Goal: Transaction & Acquisition: Subscribe to service/newsletter

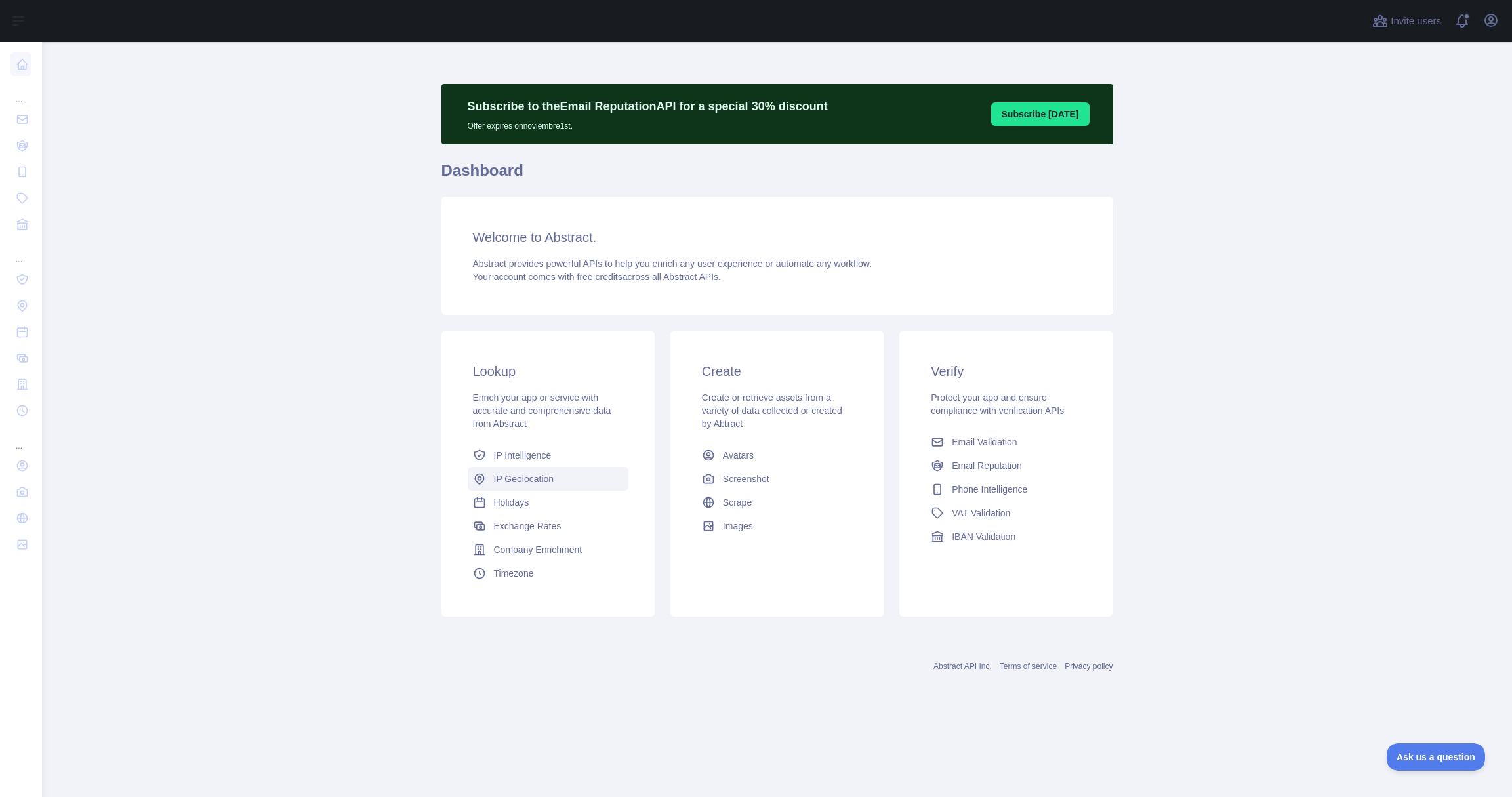
click at [515, 479] on span "IP Geolocation" at bounding box center [524, 479] width 61 height 13
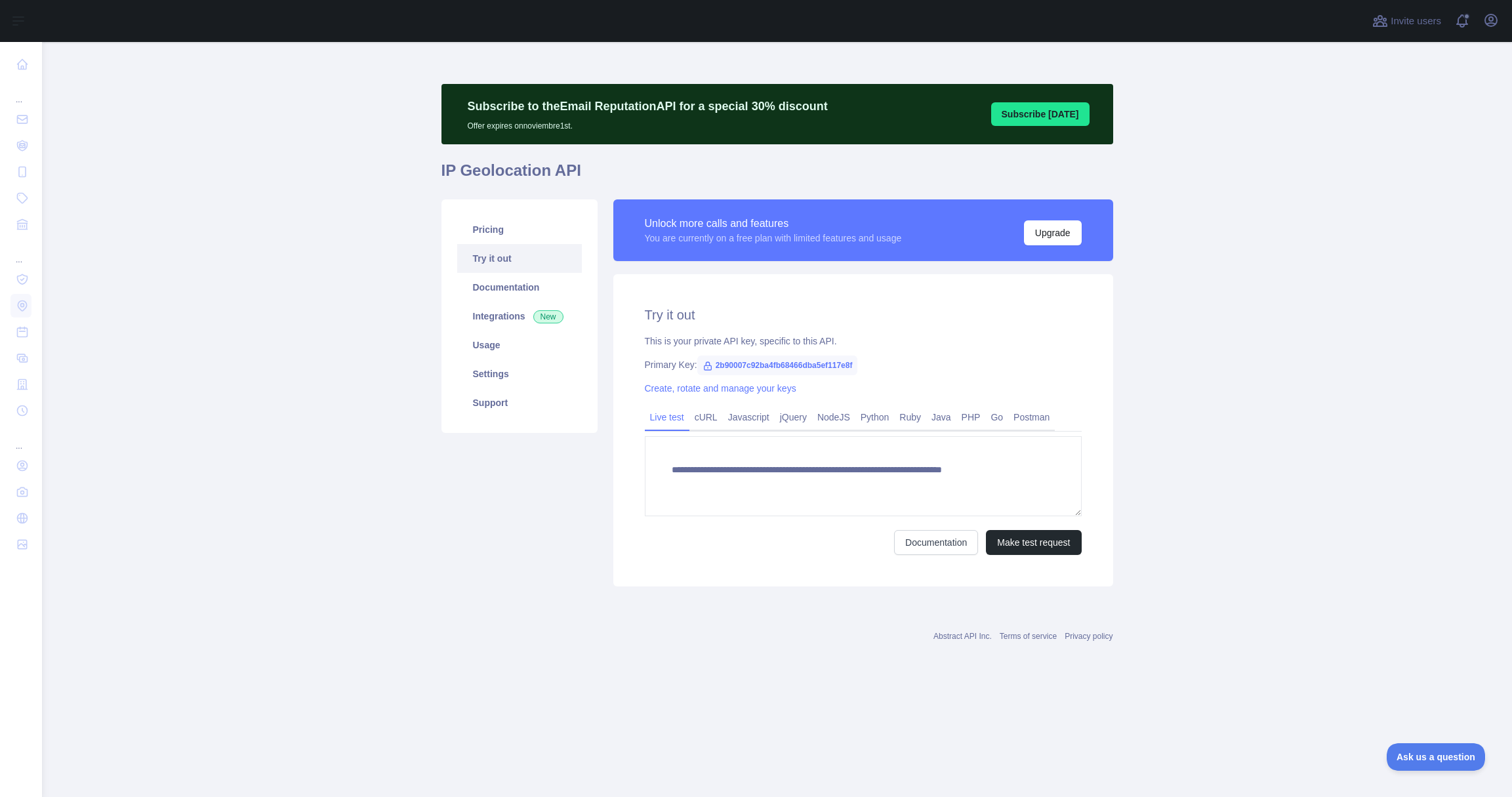
type textarea "**********"
click at [498, 288] on link "Documentation" at bounding box center [519, 287] width 124 height 29
click at [491, 351] on link "Usage" at bounding box center [519, 344] width 124 height 29
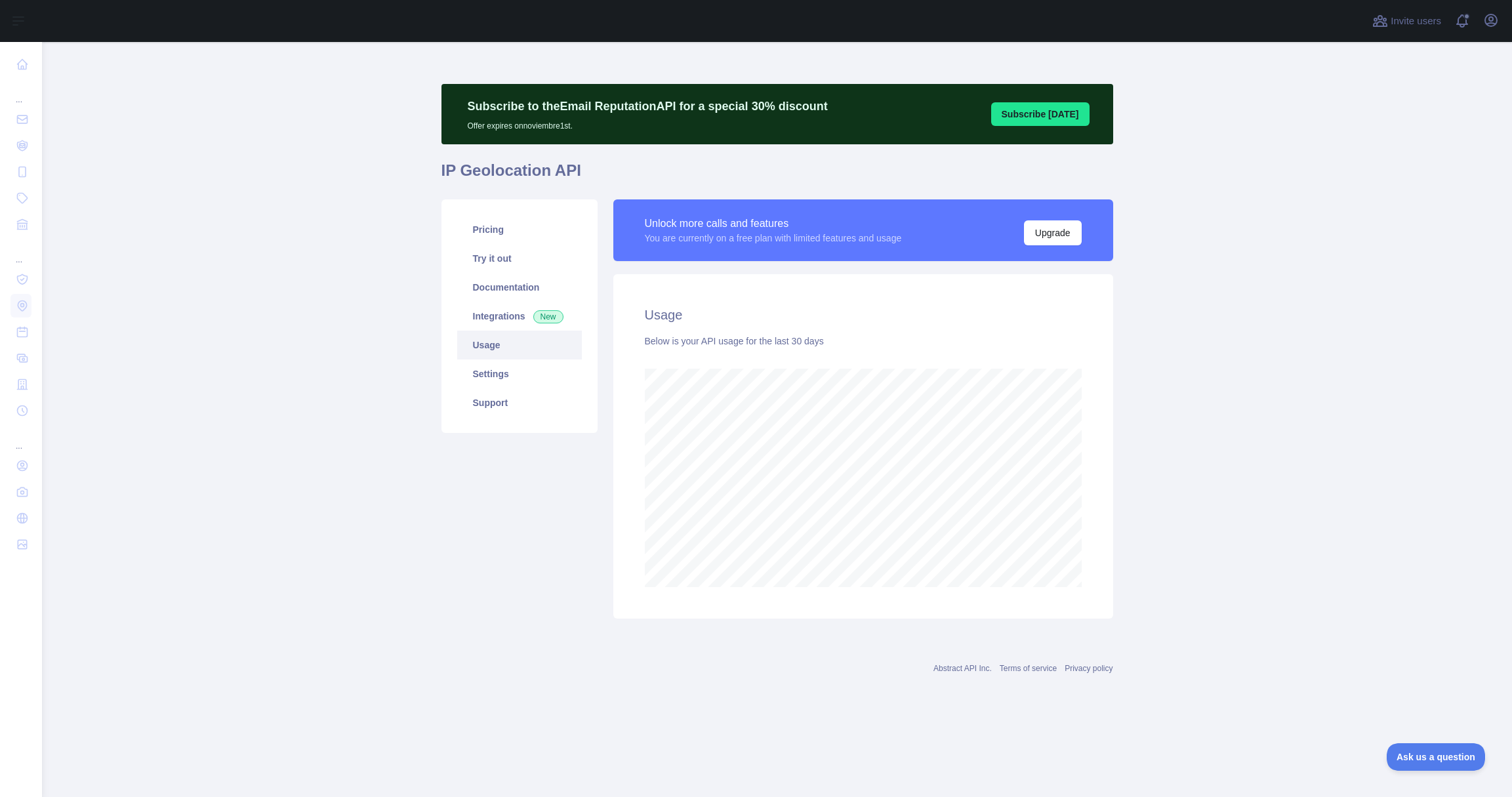
scroll to position [755, 1470]
click at [503, 373] on link "Settings" at bounding box center [519, 373] width 124 height 29
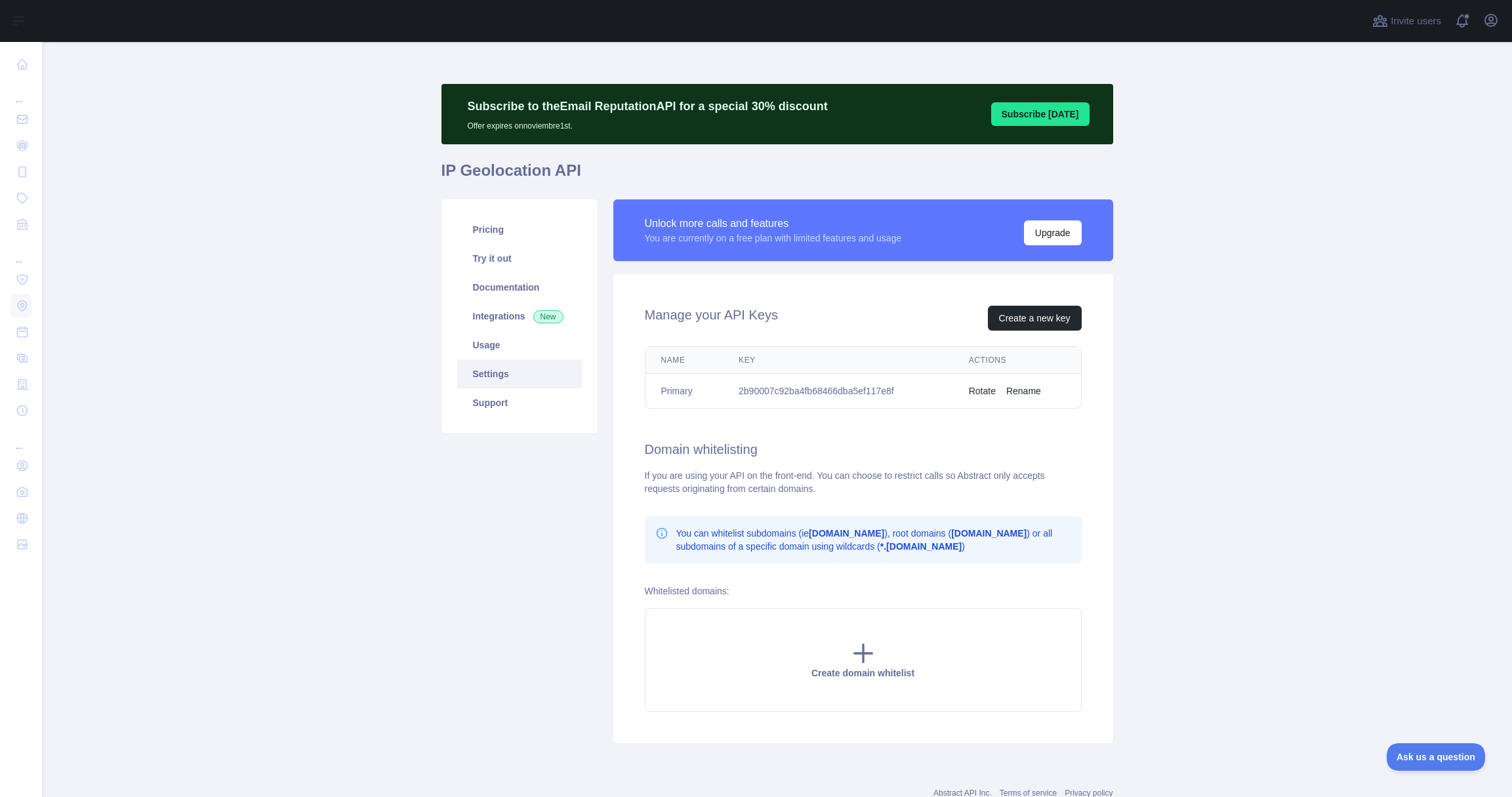
scroll to position [2, 0]
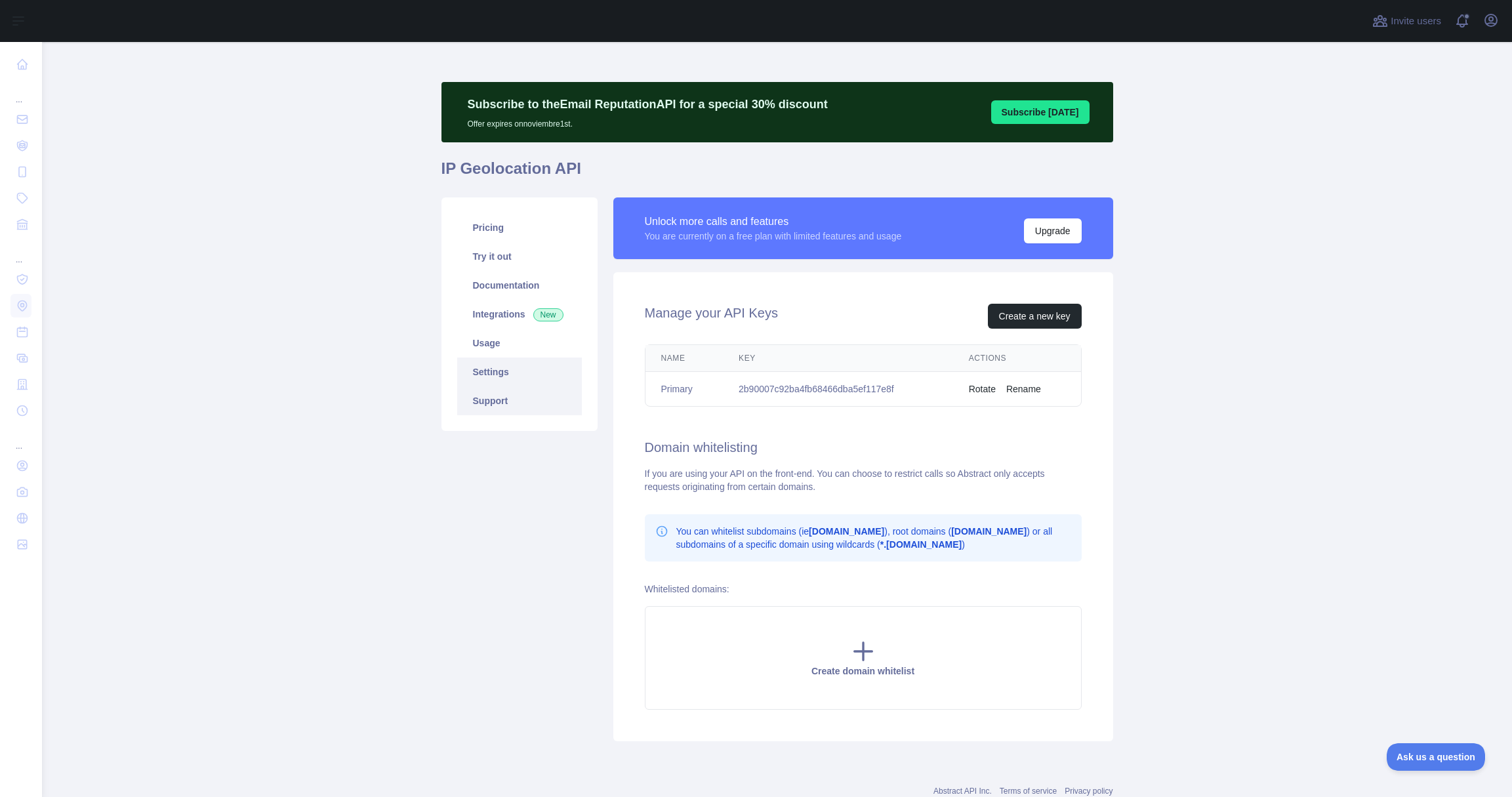
click at [501, 402] on link "Support" at bounding box center [519, 400] width 124 height 29
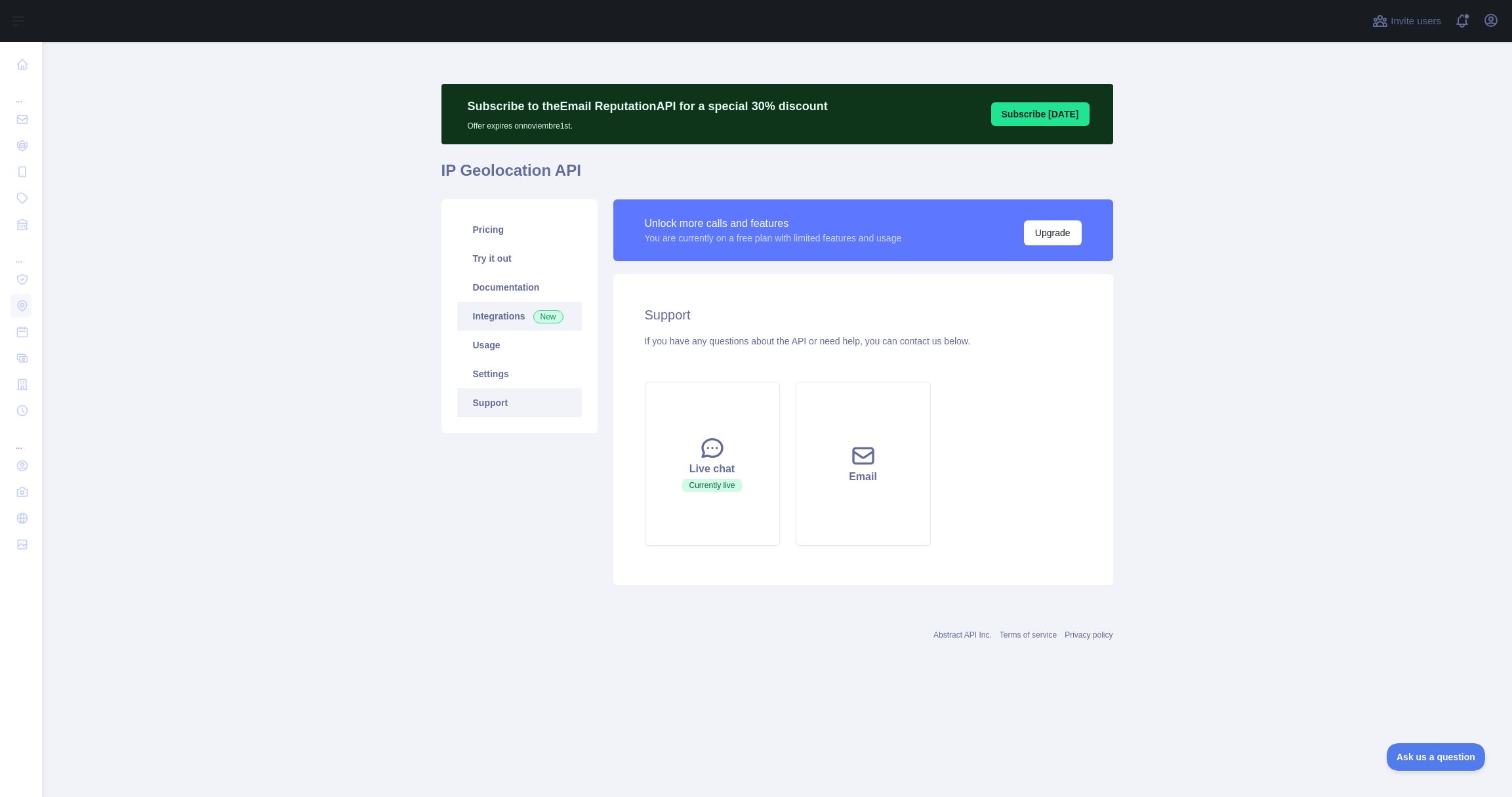
click at [492, 326] on link "Integrations New" at bounding box center [519, 316] width 124 height 29
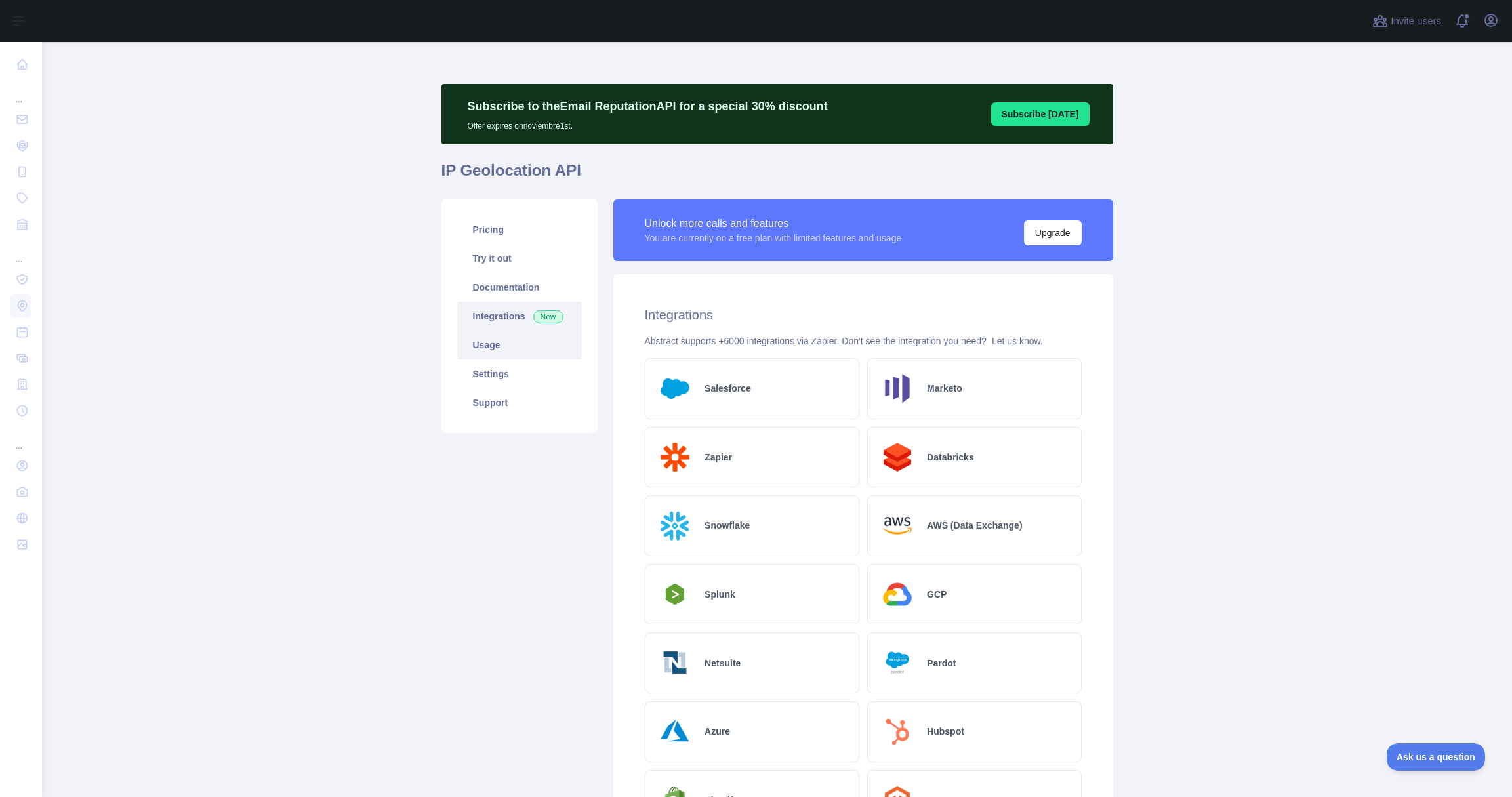
click at [494, 349] on link "Usage" at bounding box center [519, 344] width 124 height 29
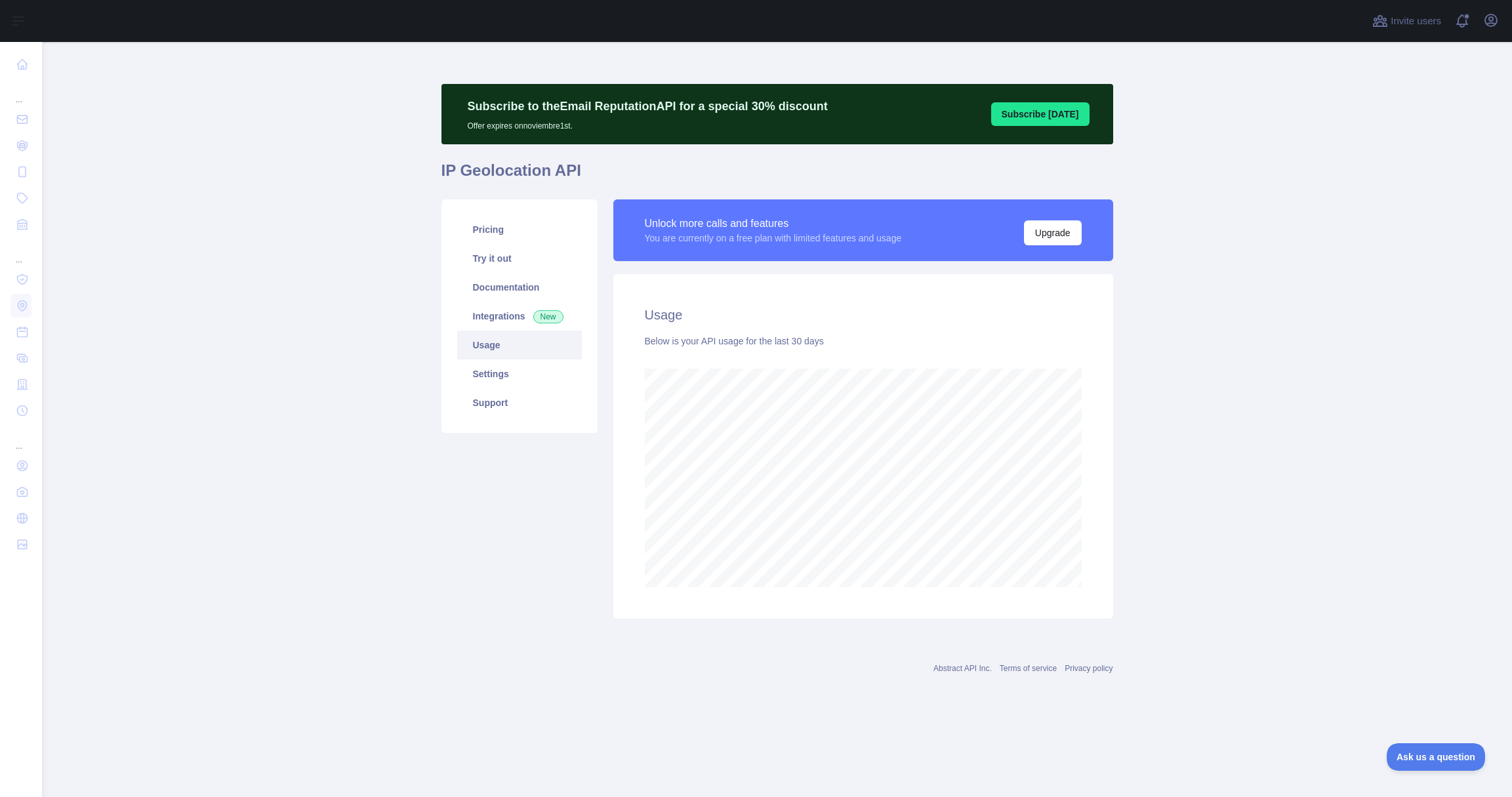
scroll to position [755, 1470]
click at [490, 240] on link "Pricing" at bounding box center [519, 229] width 124 height 29
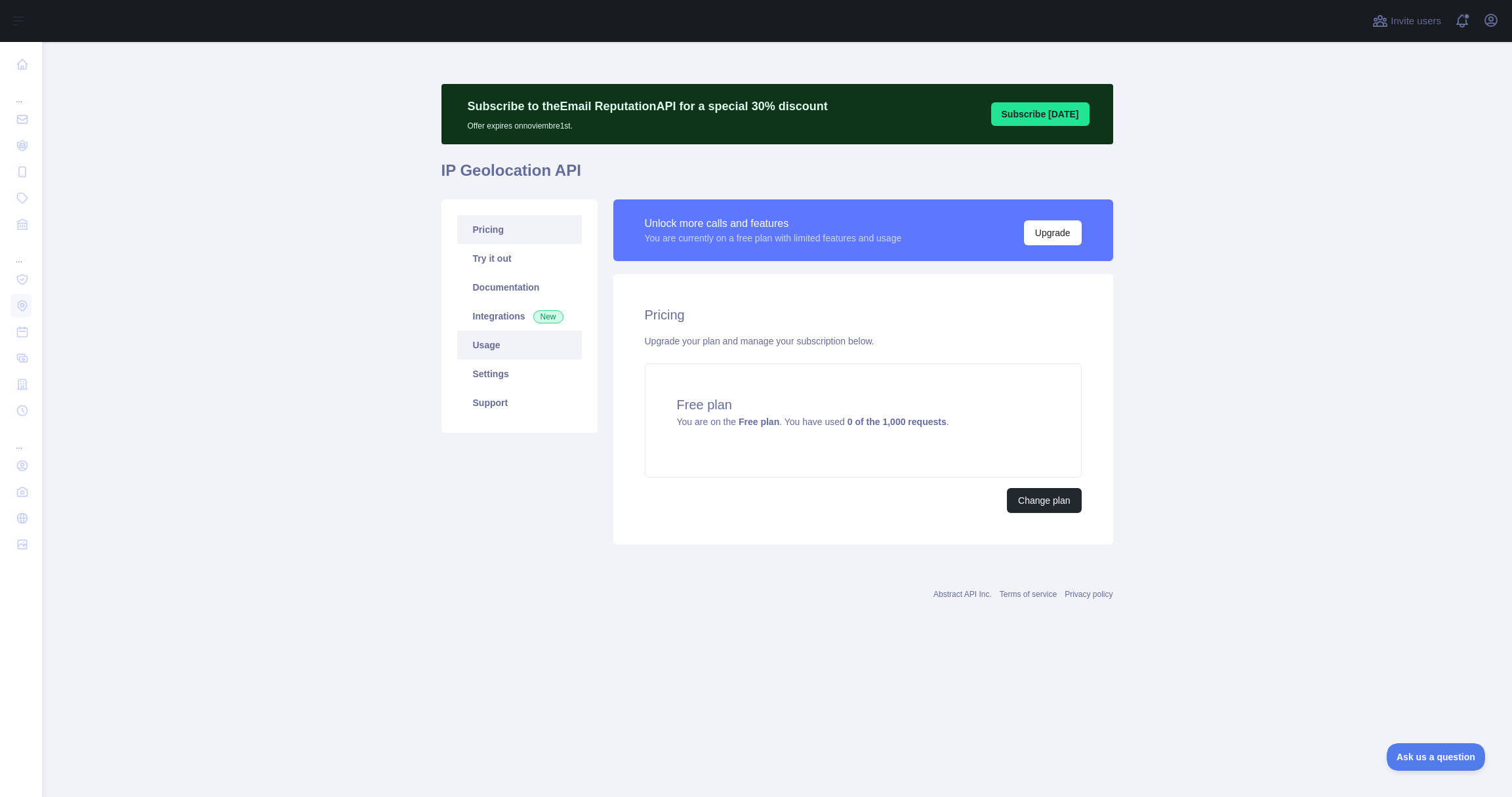
click at [486, 345] on link "Usage" at bounding box center [519, 344] width 124 height 29
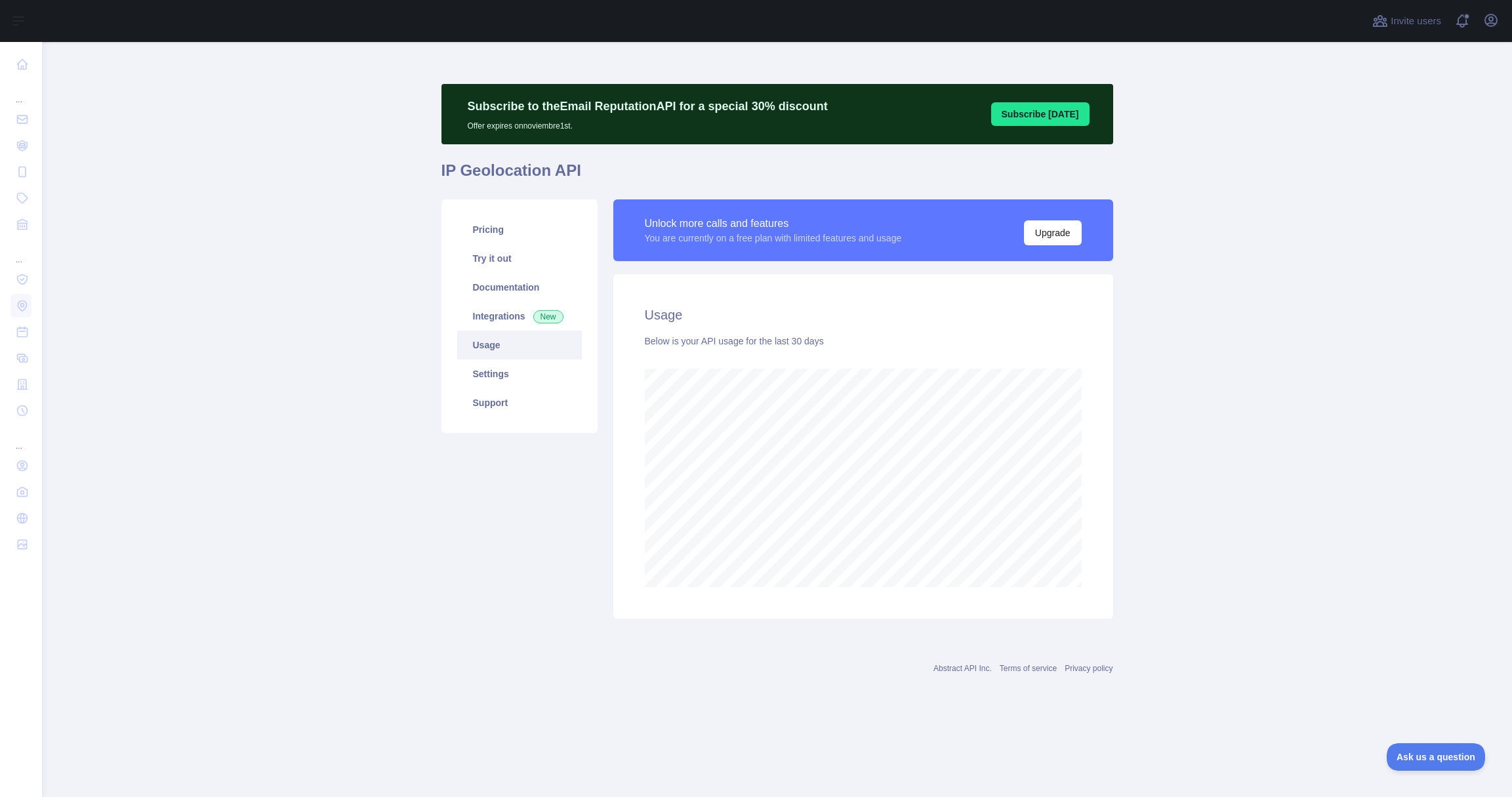
scroll to position [755, 1470]
click at [494, 380] on link "Settings" at bounding box center [519, 373] width 124 height 29
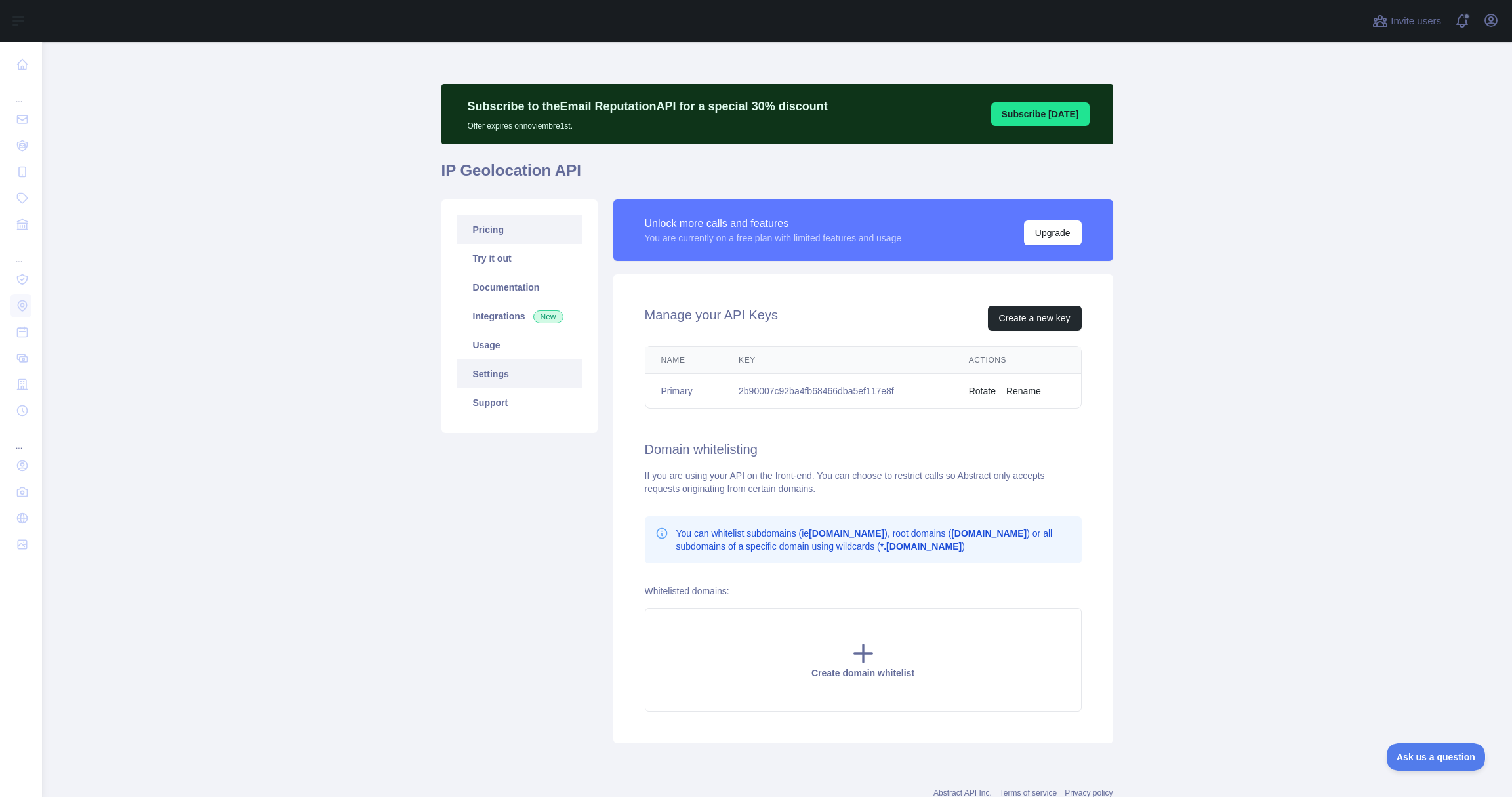
click at [491, 233] on link "Pricing" at bounding box center [519, 229] width 124 height 29
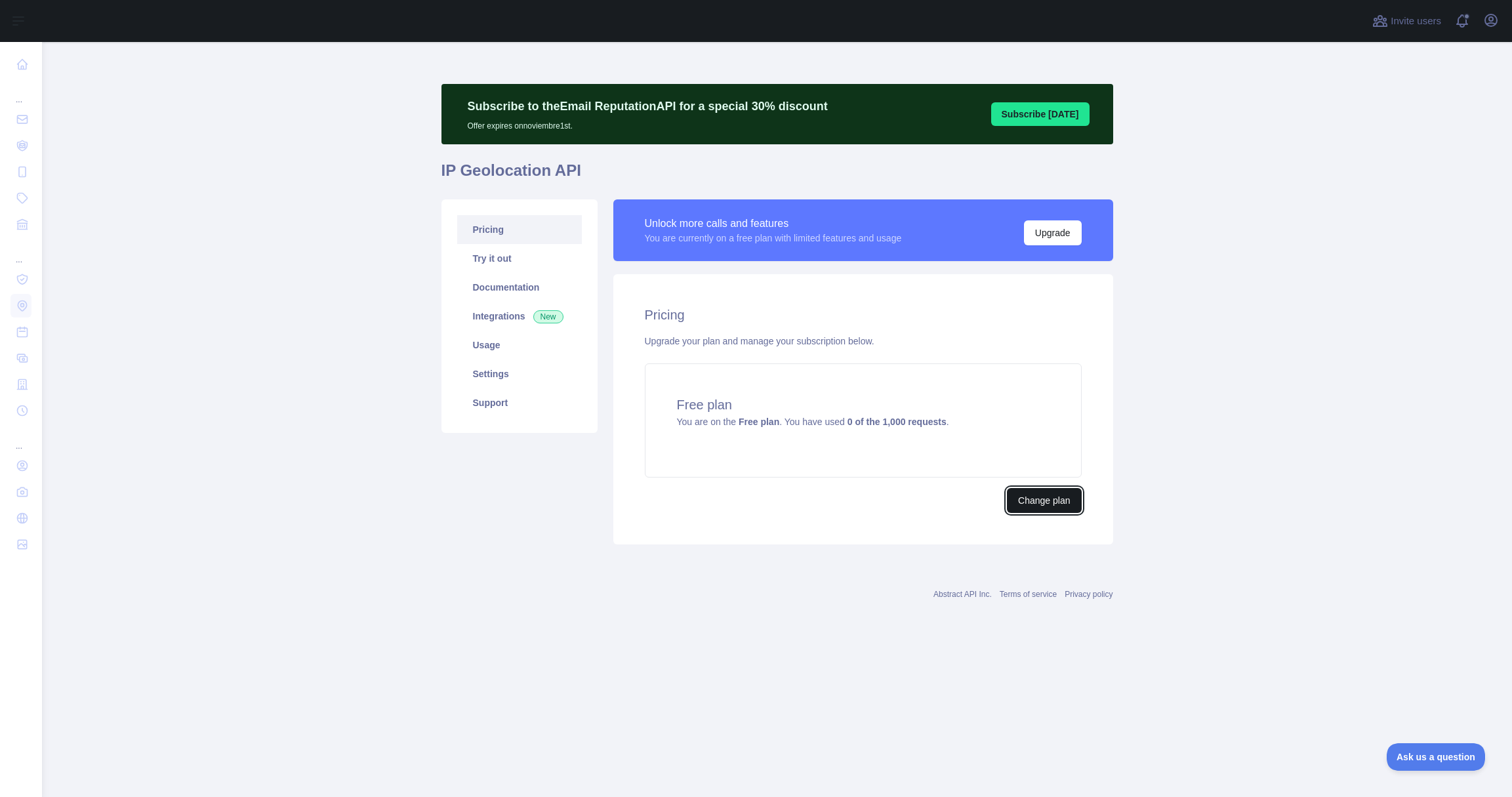
click at [1022, 492] on button "Change plan" at bounding box center [1043, 501] width 74 height 25
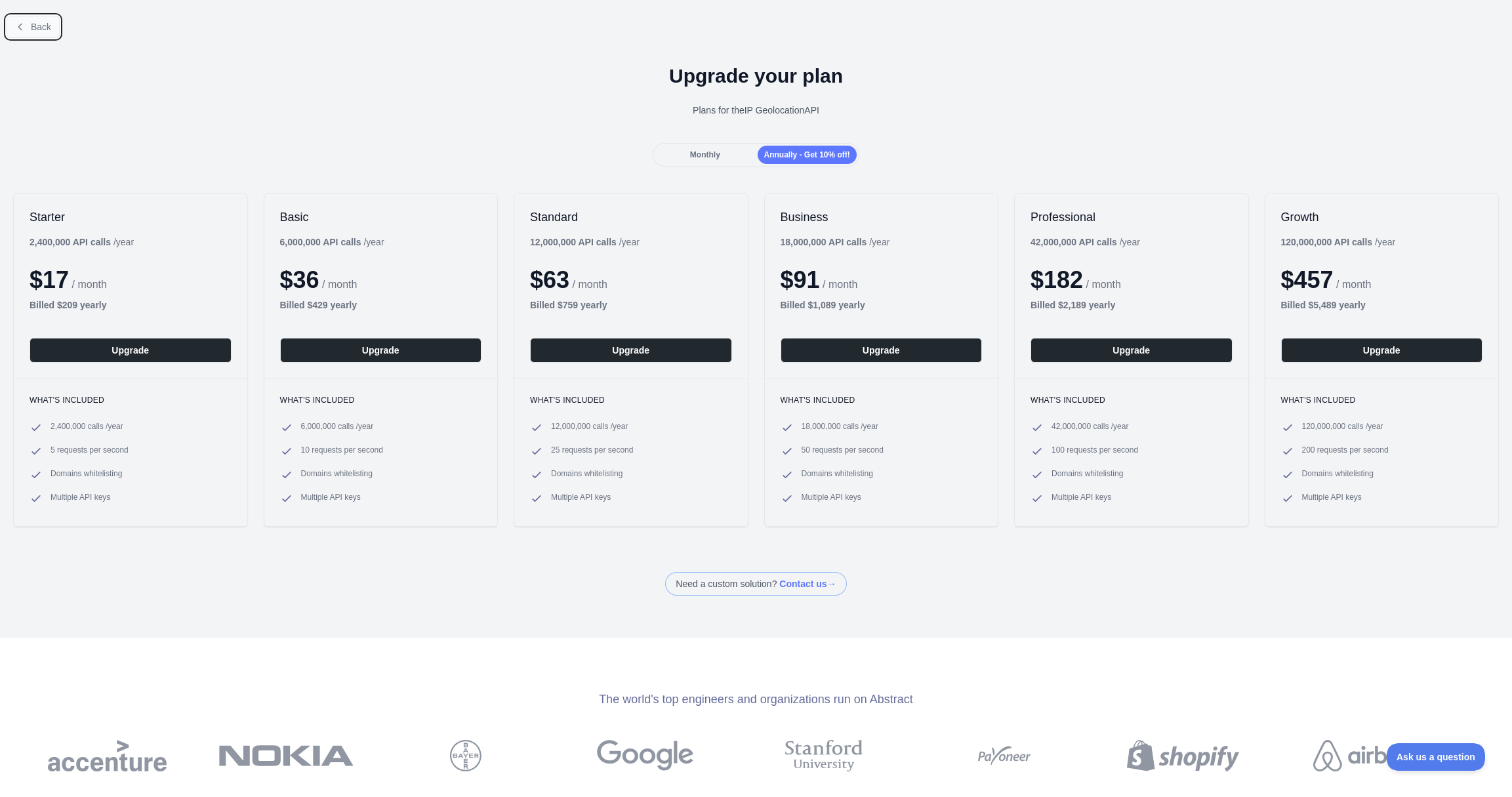
click at [23, 33] on button "Back" at bounding box center [33, 26] width 53 height 23
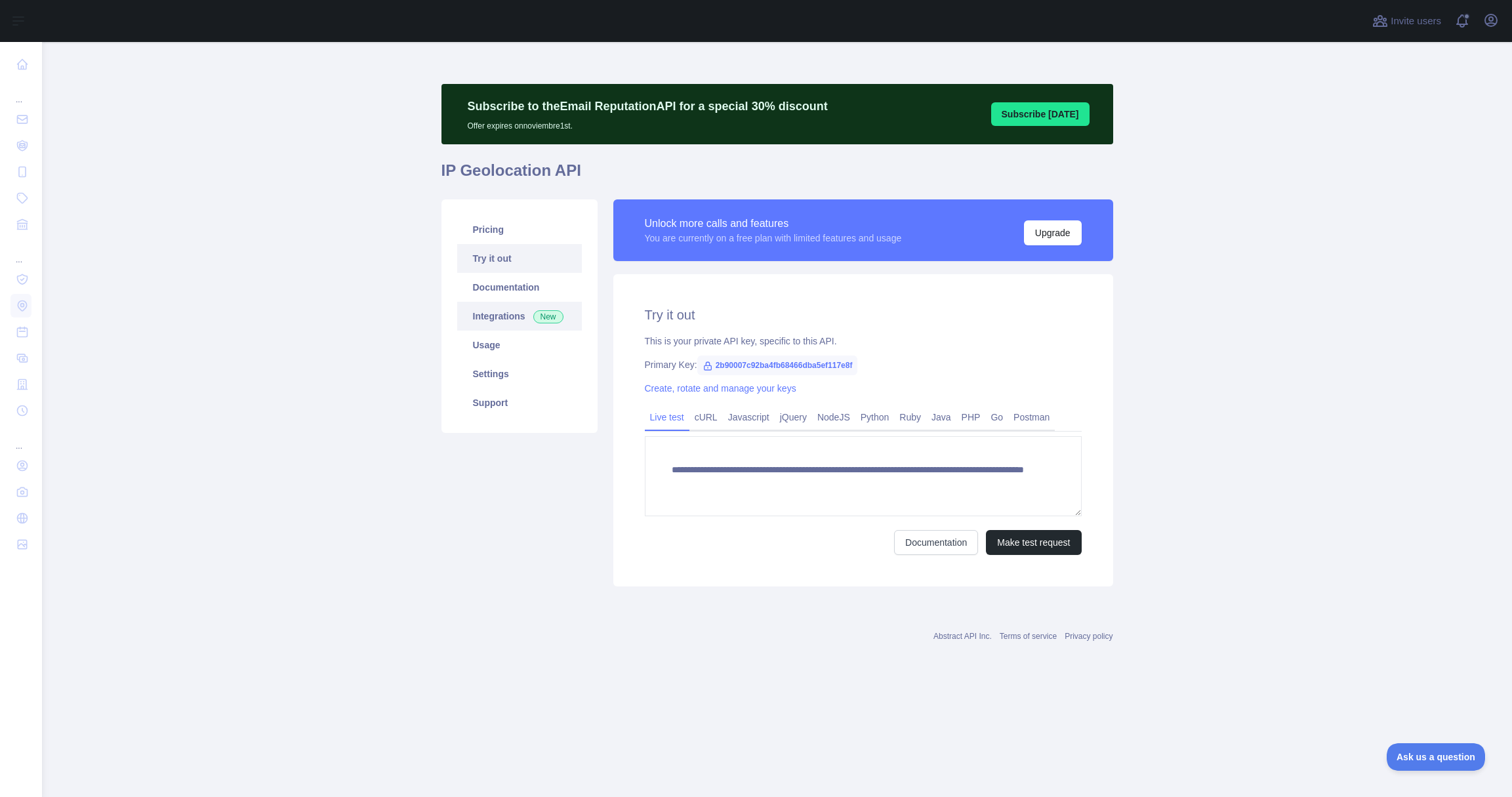
click at [508, 316] on link "Integrations New" at bounding box center [519, 316] width 124 height 29
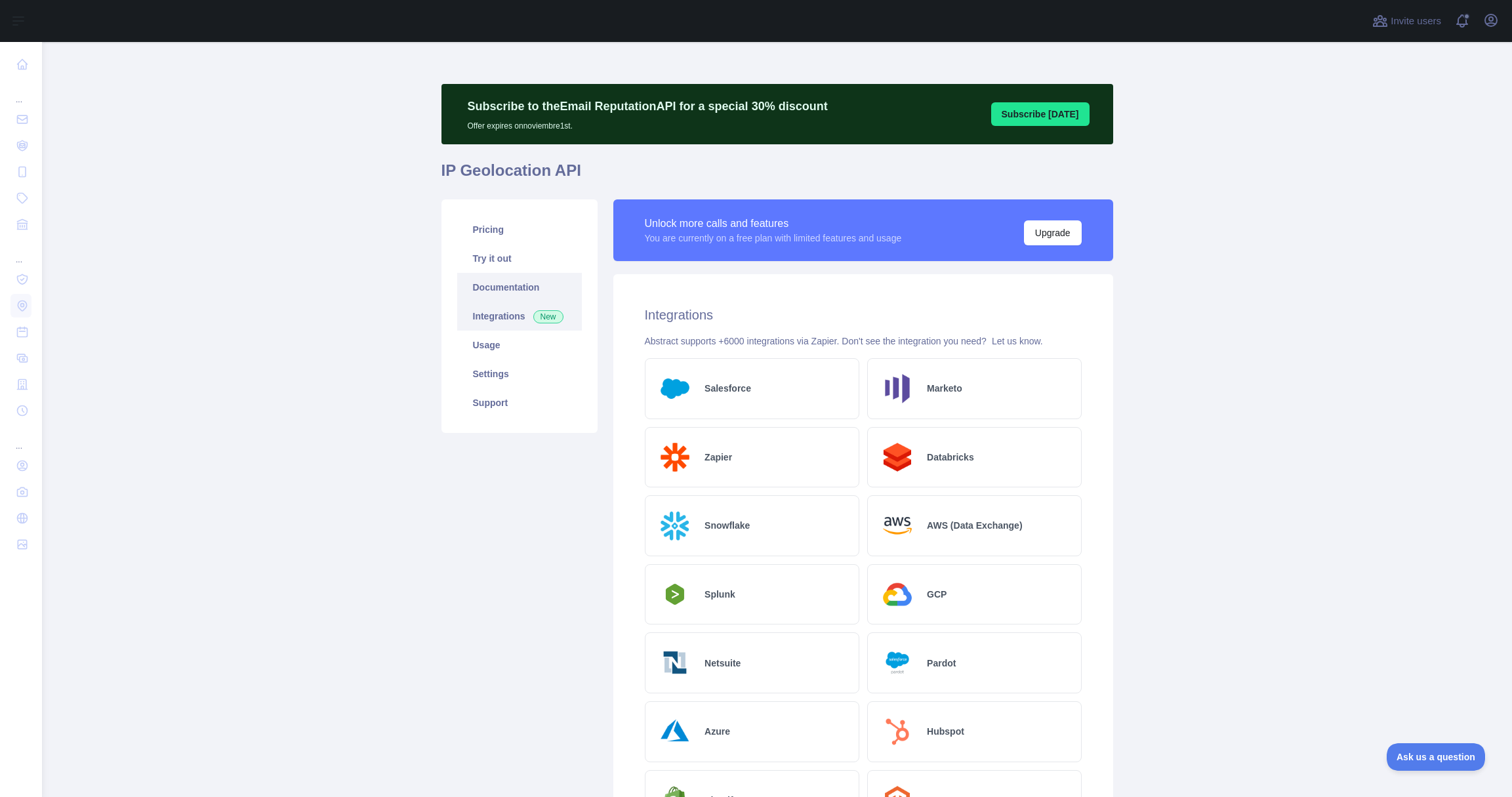
click at [506, 292] on link "Documentation" at bounding box center [519, 287] width 124 height 29
click at [491, 257] on link "Try it out" at bounding box center [519, 258] width 124 height 29
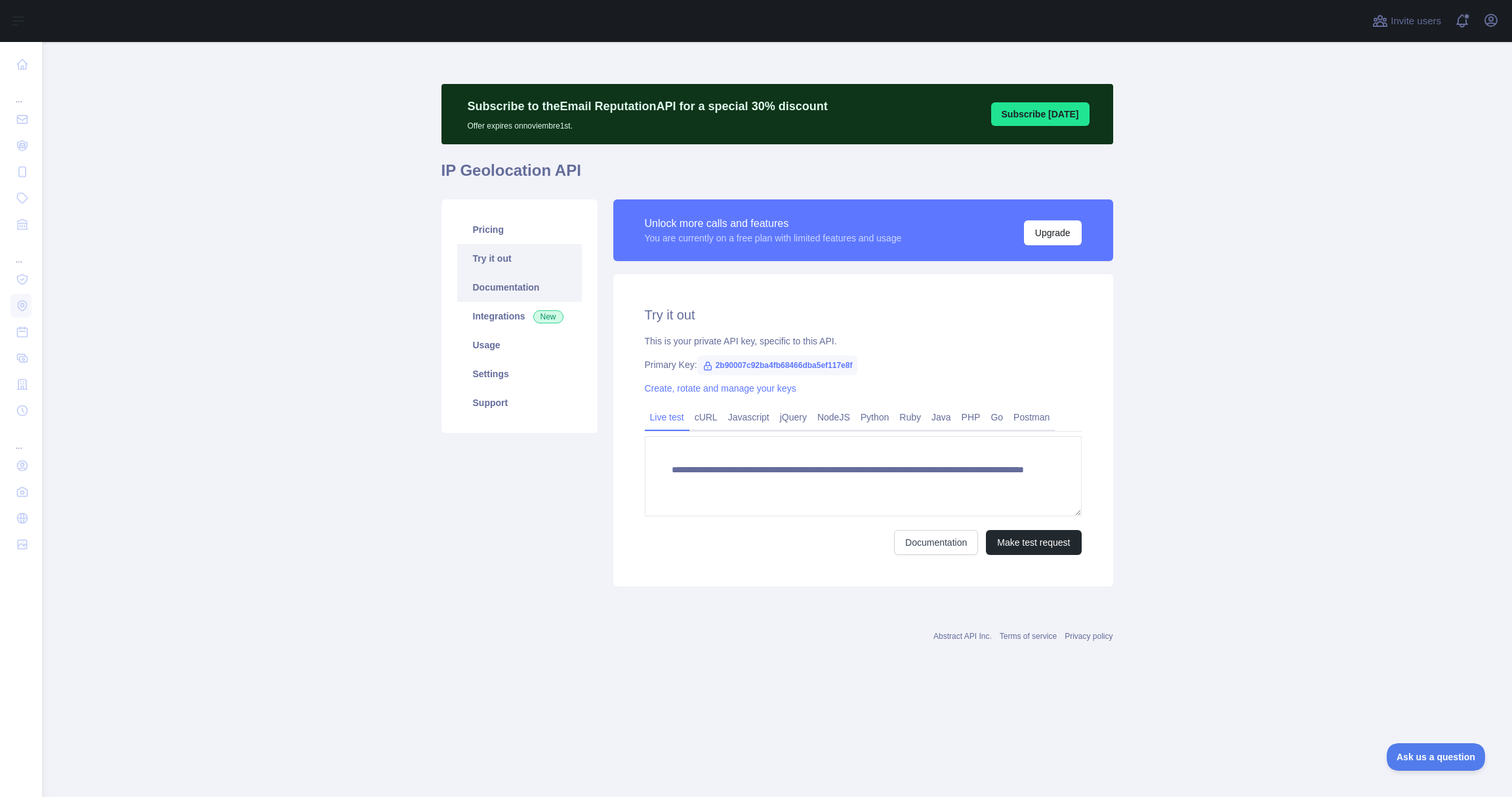
click at [505, 291] on link "Documentation" at bounding box center [519, 287] width 124 height 29
click at [709, 369] on icon at bounding box center [708, 366] width 11 height 11
click at [709, 365] on icon at bounding box center [707, 366] width 7 height 8
click at [769, 362] on span "2b90007c92ba4fb68466dba5ef117e8f" at bounding box center [777, 365] width 161 height 19
click at [763, 366] on span "2b90007c92ba4fb68466dba5ef117e8f" at bounding box center [777, 365] width 161 height 19
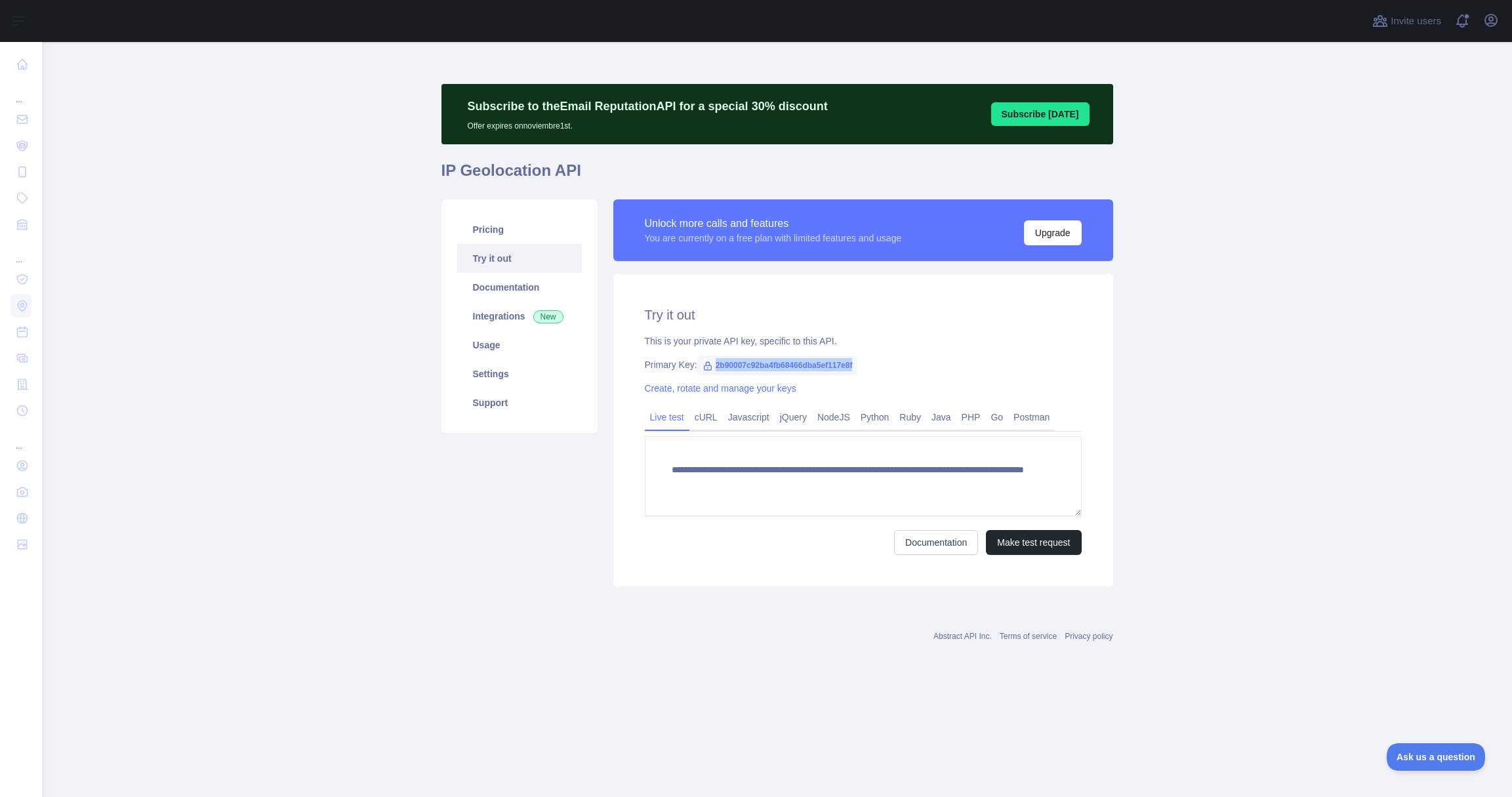
click at [763, 366] on span "2b90007c92ba4fb68466dba5ef117e8f" at bounding box center [777, 365] width 161 height 19
click at [757, 365] on span "2b90007c92ba4fb68466dba5ef117e8f" at bounding box center [777, 365] width 161 height 19
click at [508, 226] on link "Pricing" at bounding box center [519, 229] width 124 height 29
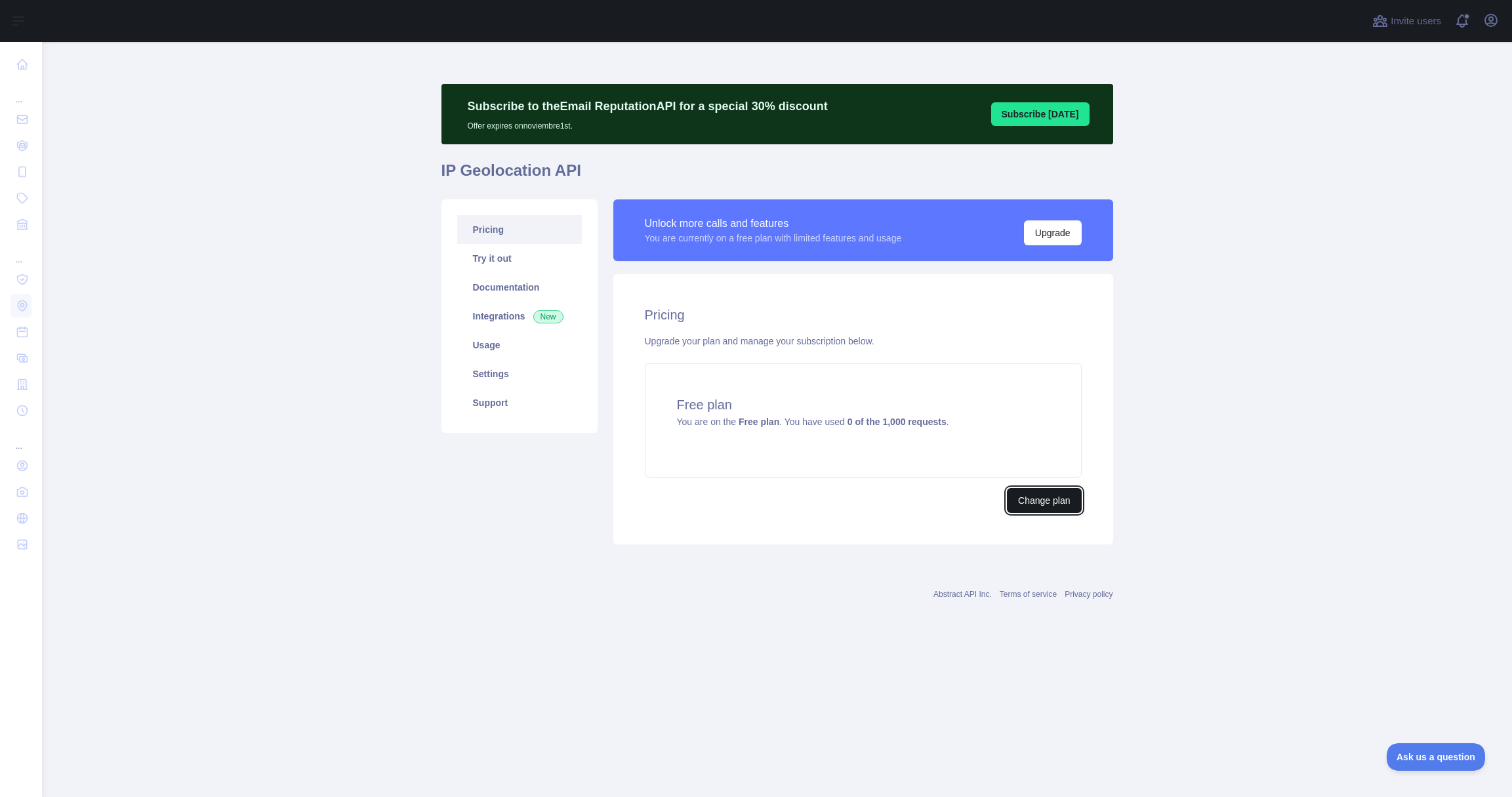
click at [1038, 511] on button "Change plan" at bounding box center [1043, 501] width 74 height 25
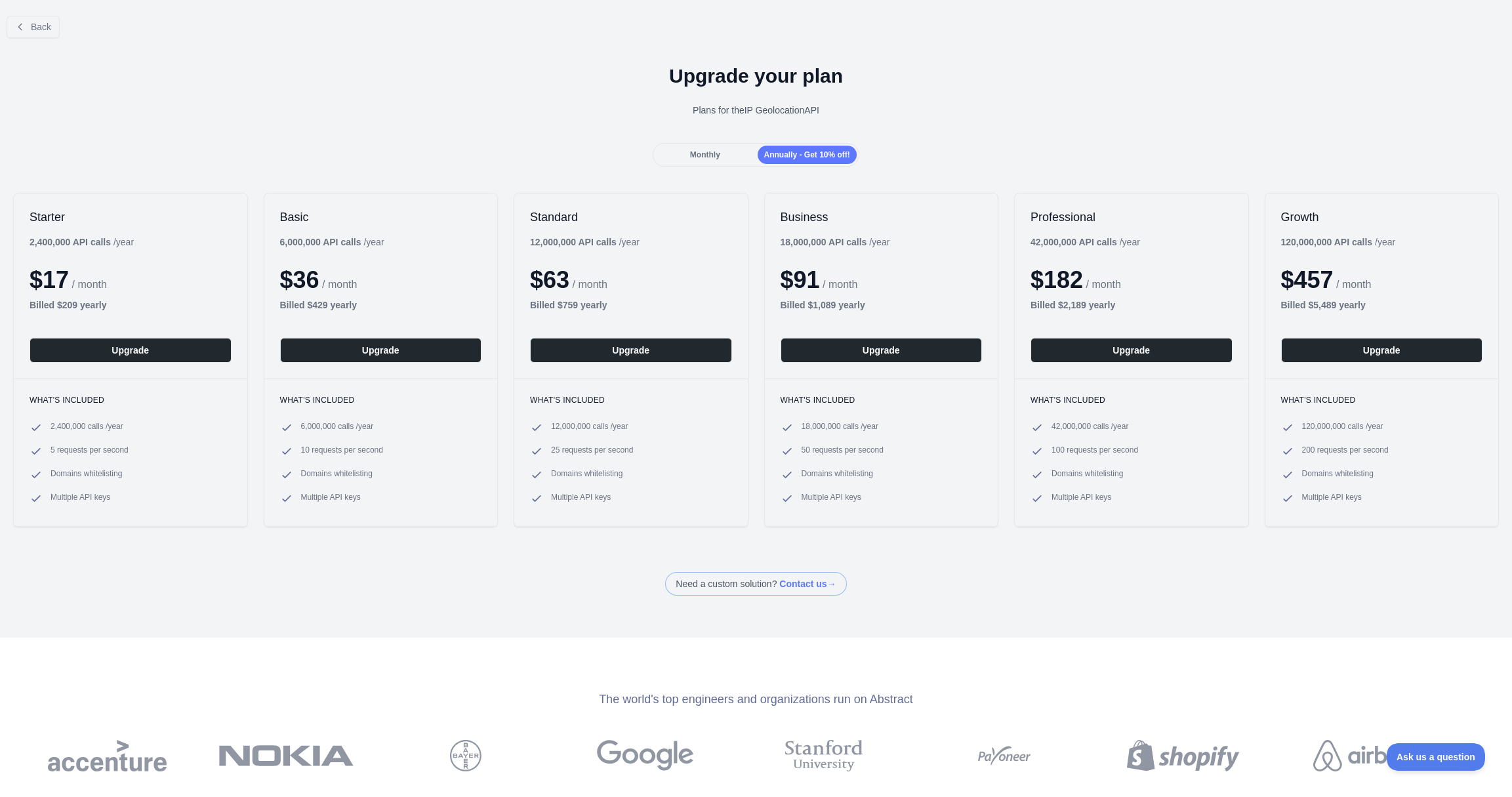
click at [711, 158] on span "Monthly" at bounding box center [705, 155] width 30 height 9
